Goal: Information Seeking & Learning: Learn about a topic

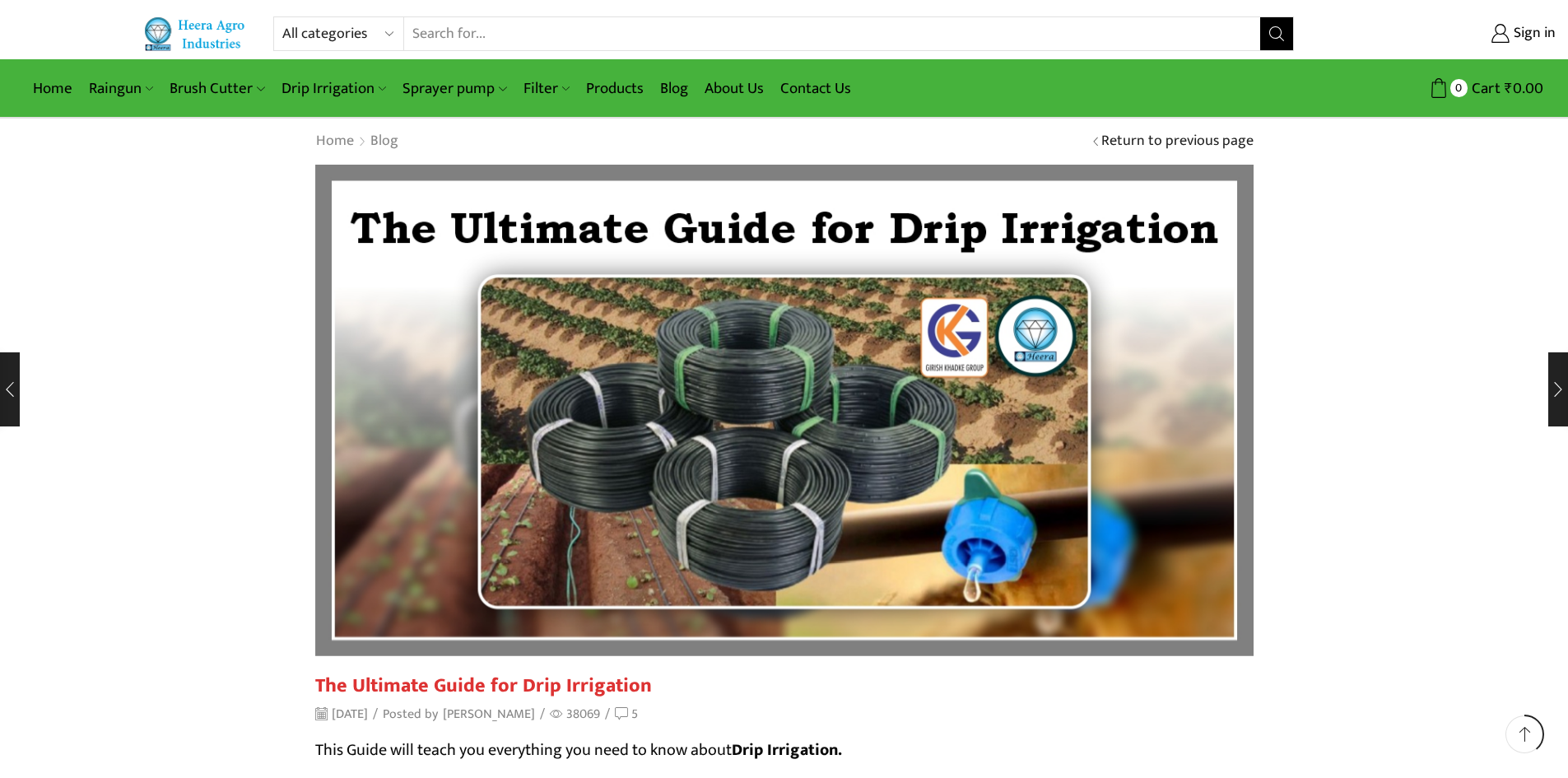
scroll to position [7209, 0]
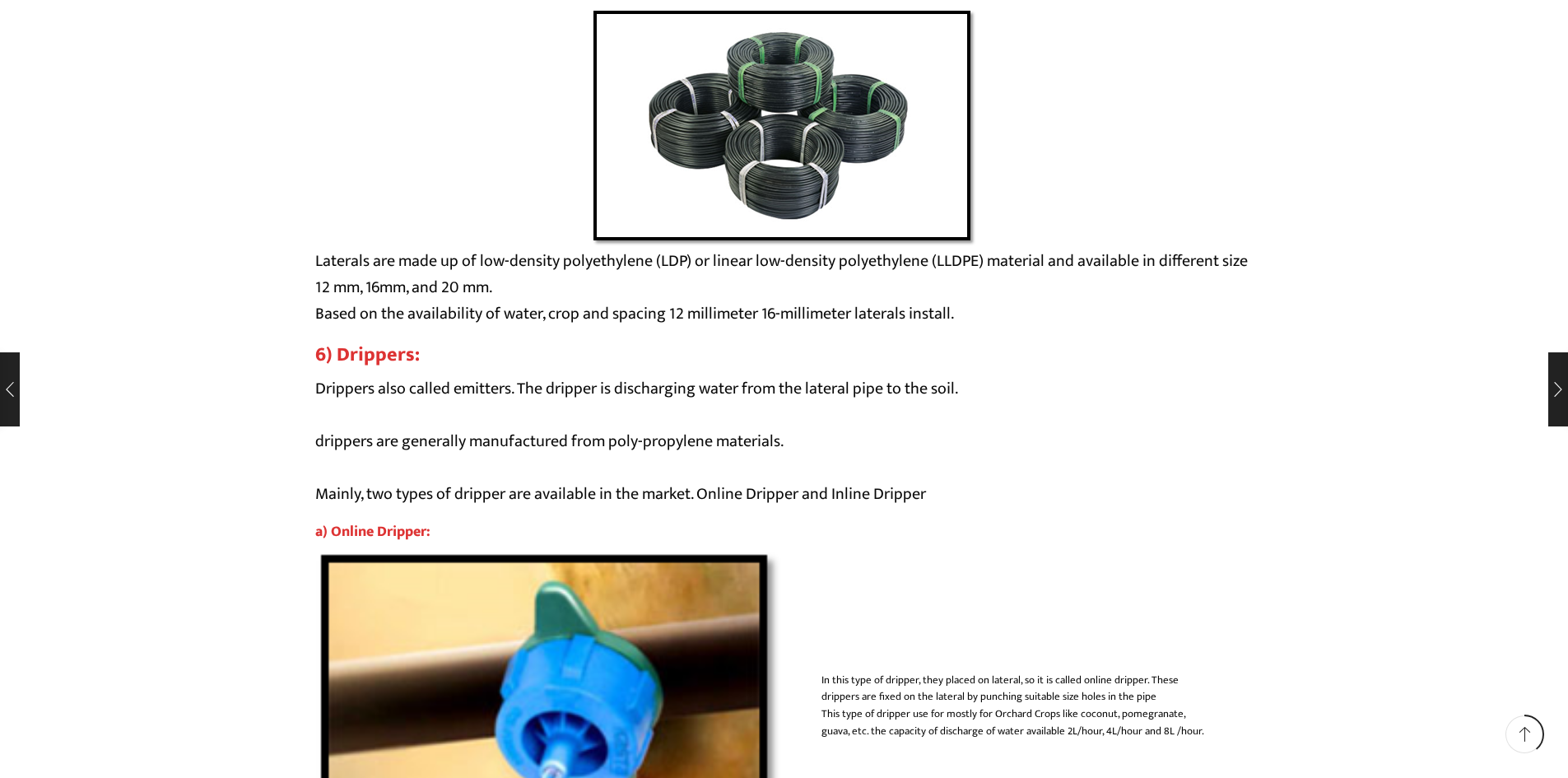
click at [745, 494] on p "Drippers also called emitters. The dripper is discharging water from the latera…" at bounding box center [784, 441] width 938 height 131
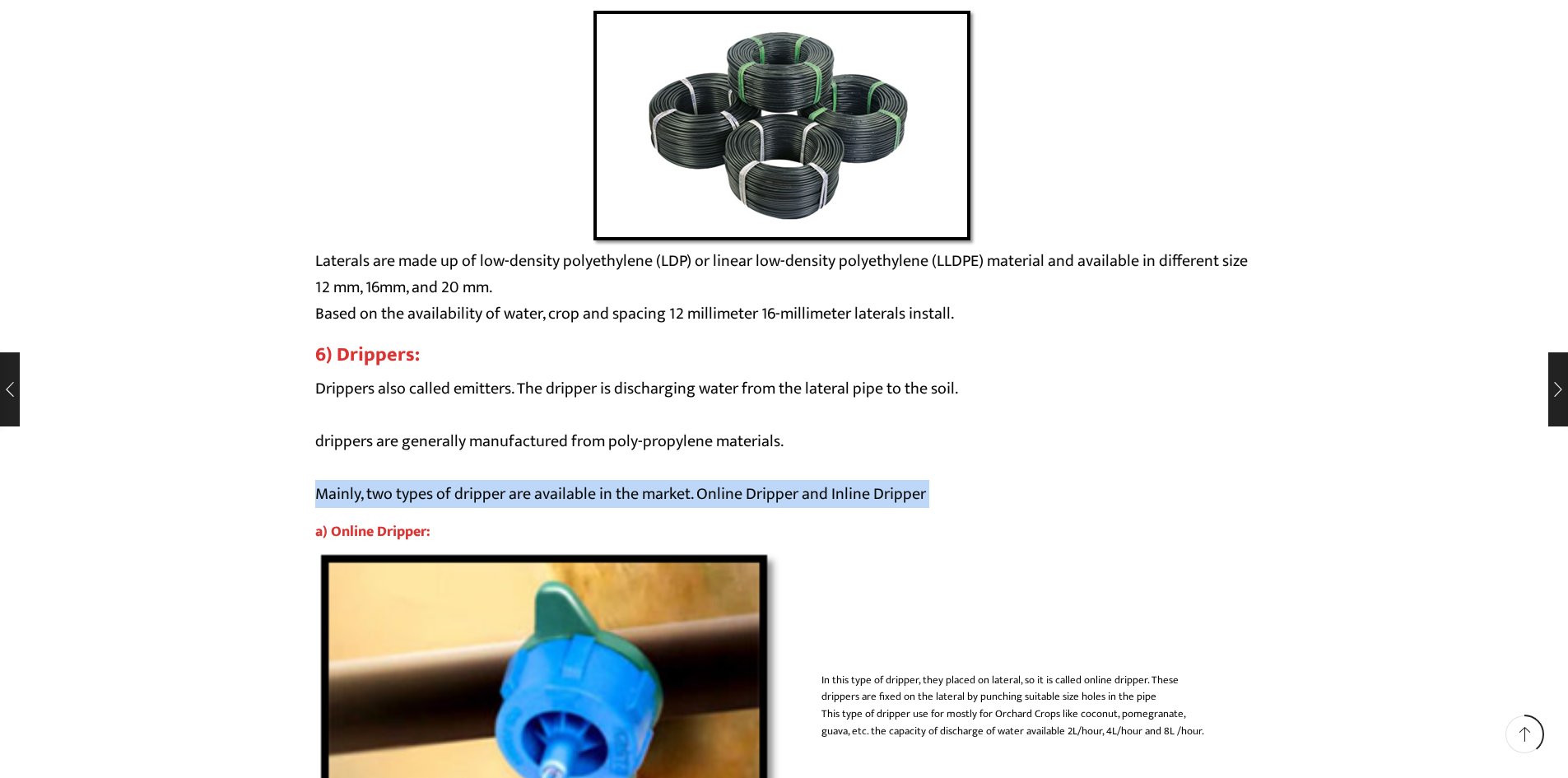
click at [745, 494] on p "Drippers also called emitters. The dripper is discharging water from the latera…" at bounding box center [784, 441] width 938 height 131
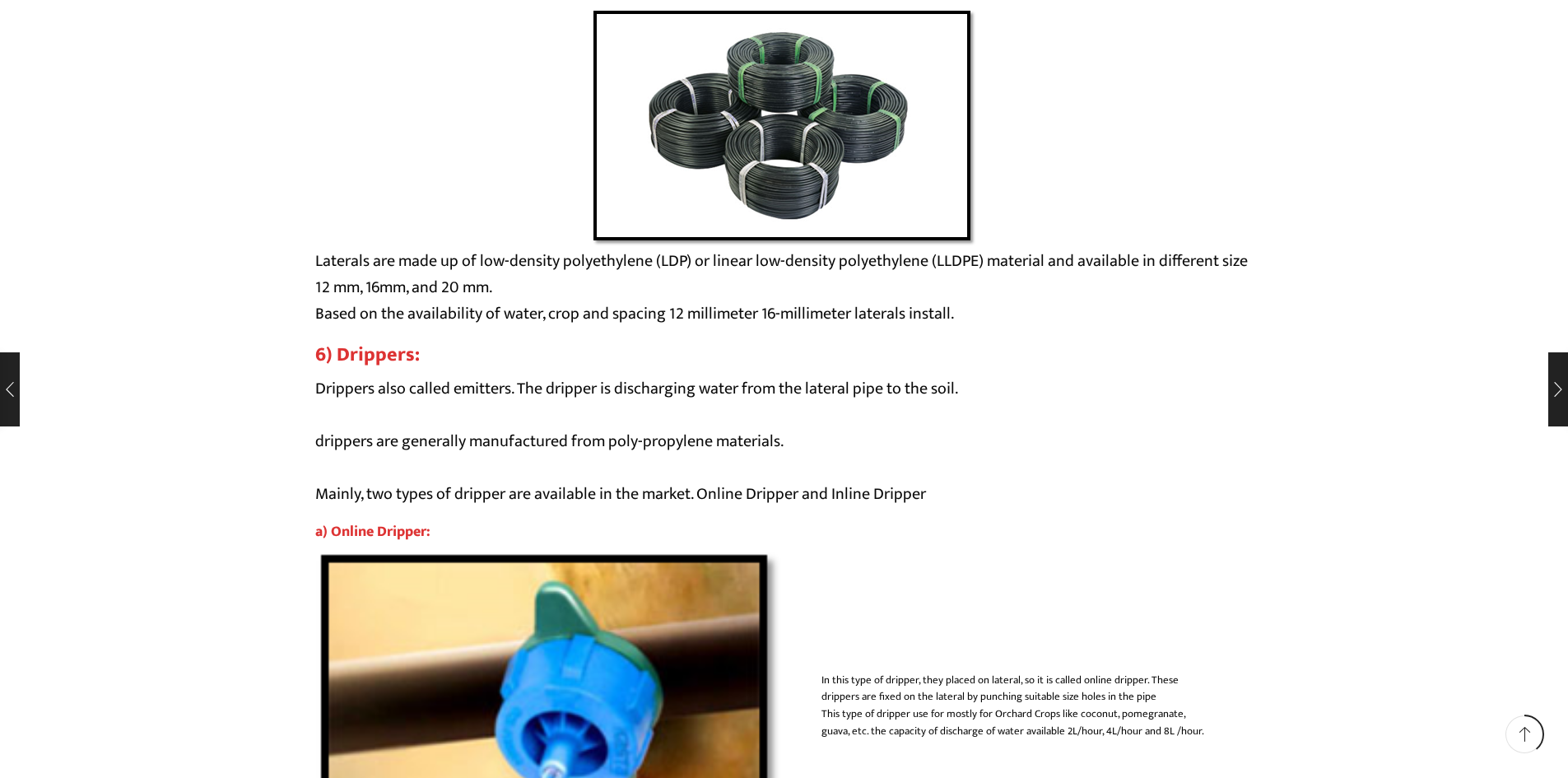
click at [614, 442] on p "Drippers also called emitters. The dripper is discharging water from the latera…" at bounding box center [784, 441] width 938 height 131
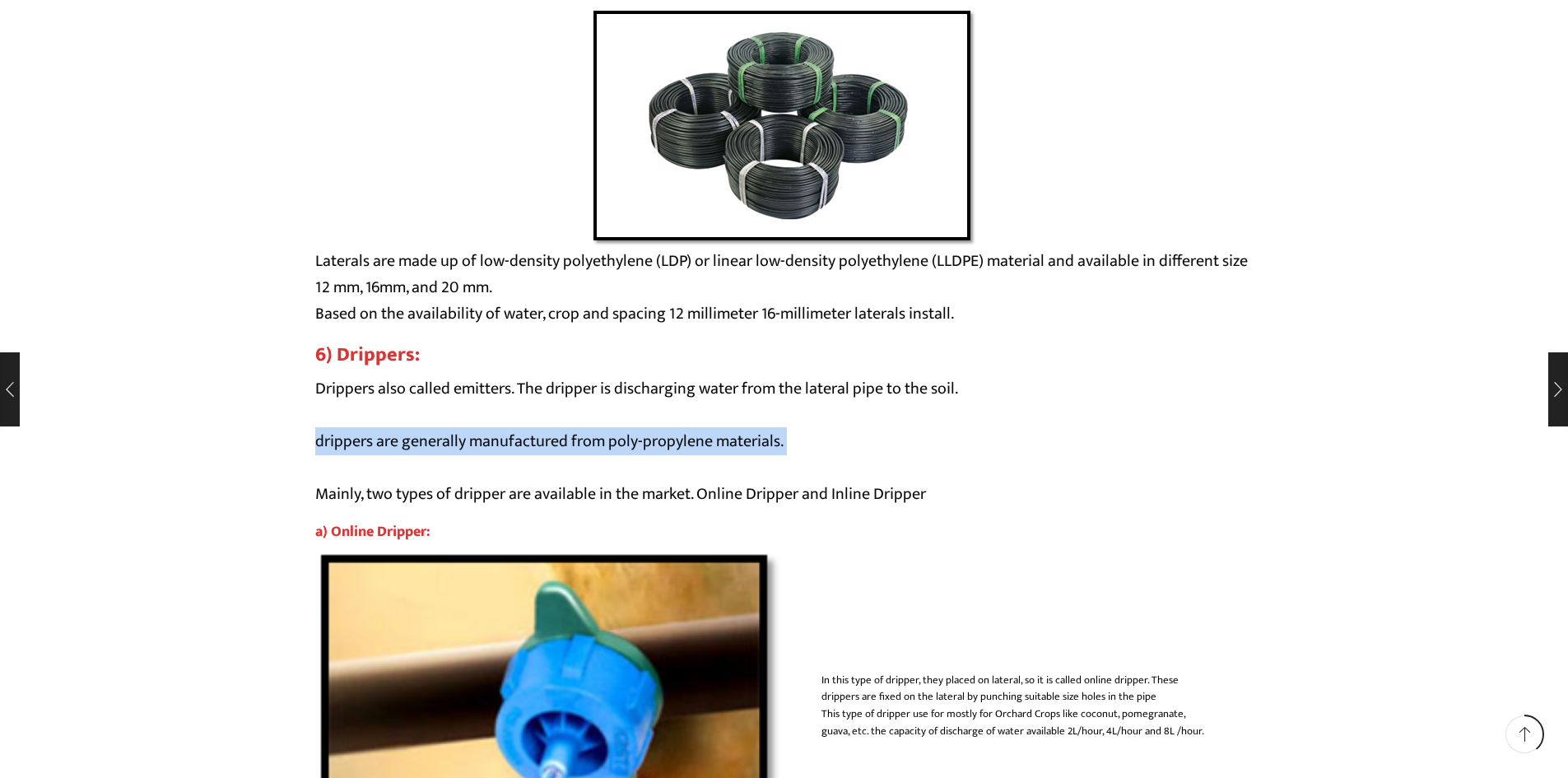
click at [614, 442] on p "Drippers also called emitters. The dripper is discharging water from the latera…" at bounding box center [784, 441] width 938 height 131
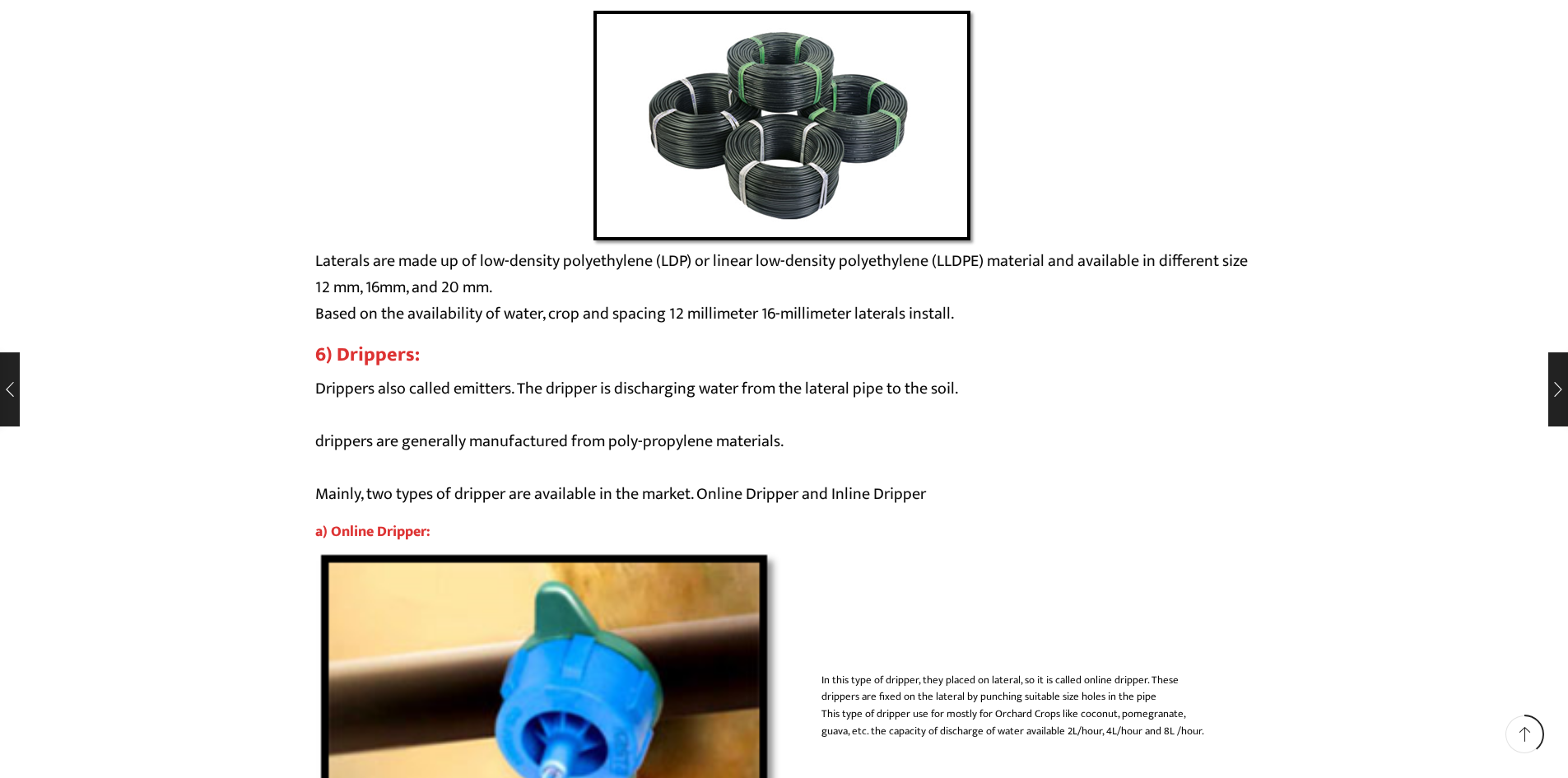
click at [685, 391] on p "Drippers also called emitters. The dripper is discharging water from the latera…" at bounding box center [784, 441] width 938 height 131
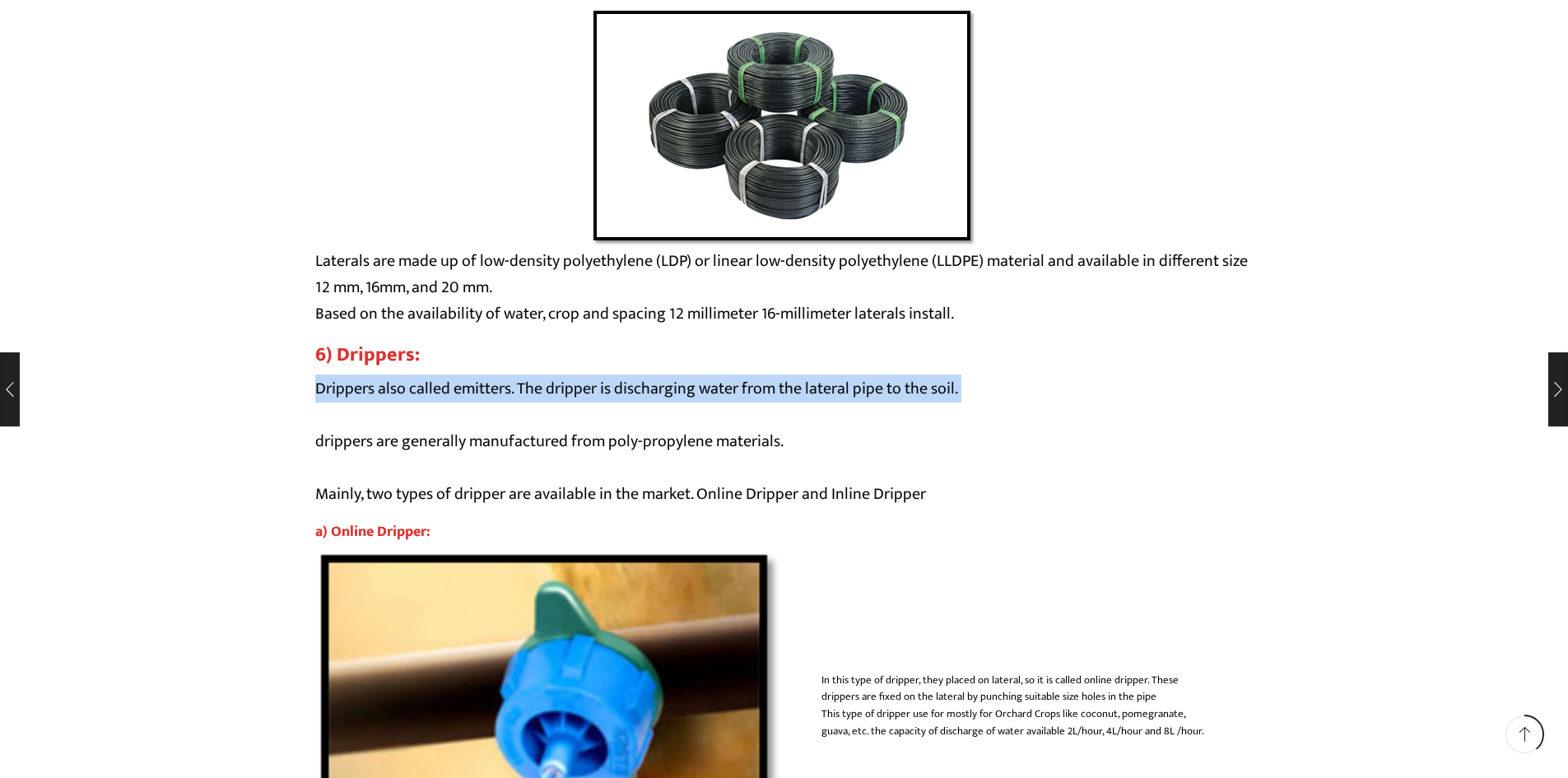
click at [685, 391] on p "Drippers also called emitters. The dripper is discharging water from the latera…" at bounding box center [784, 441] width 938 height 131
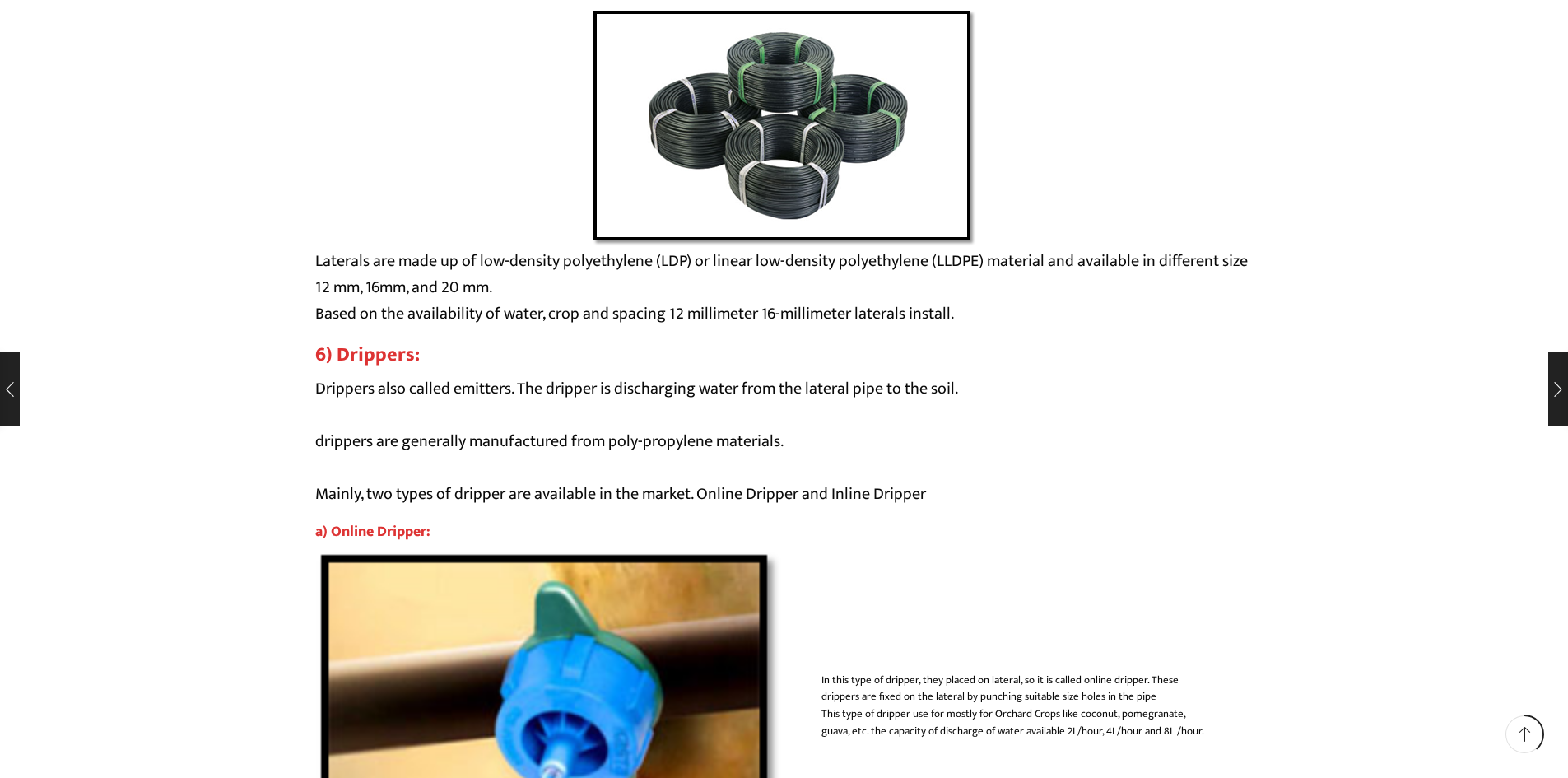
click at [694, 448] on p "Drippers also called emitters. The dripper is discharging water from the latera…" at bounding box center [784, 441] width 938 height 131
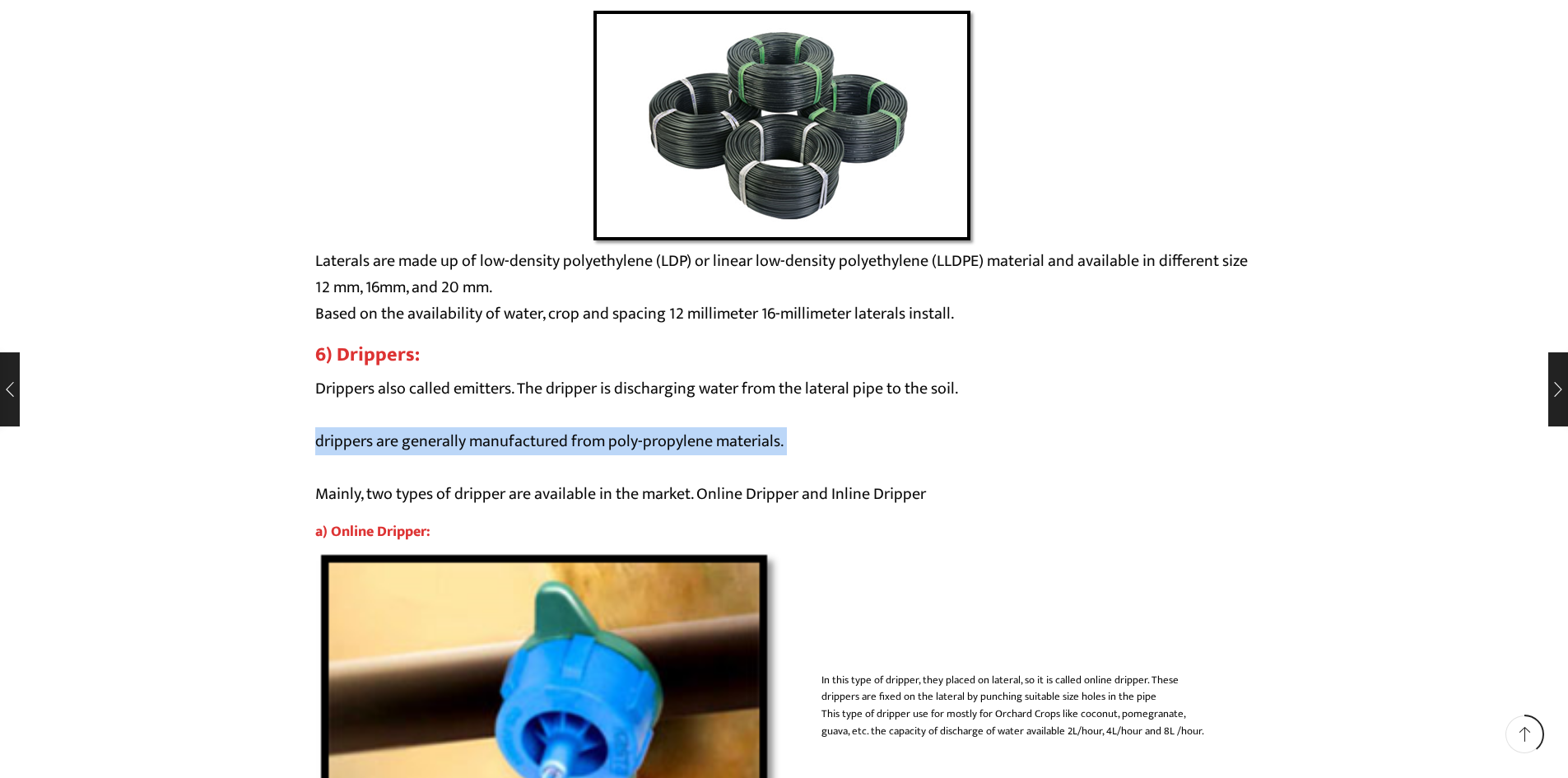
click at [694, 448] on p "Drippers also called emitters. The dripper is discharging water from the latera…" at bounding box center [784, 441] width 938 height 131
